Goal: Navigation & Orientation: Find specific page/section

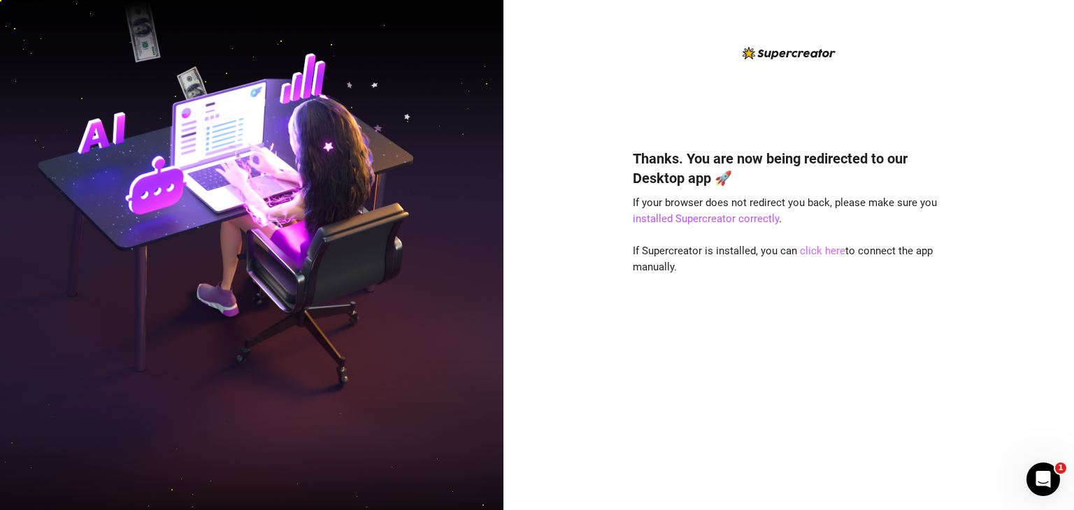
click at [825, 255] on link "click here" at bounding box center [822, 251] width 45 height 13
click at [814, 251] on link "click here" at bounding box center [822, 251] width 45 height 13
click at [835, 257] on link "click here" at bounding box center [822, 251] width 45 height 13
click at [830, 254] on link "click here" at bounding box center [822, 251] width 45 height 13
click at [815, 247] on link "click here" at bounding box center [822, 251] width 45 height 13
